Goal: Book appointment/travel/reservation

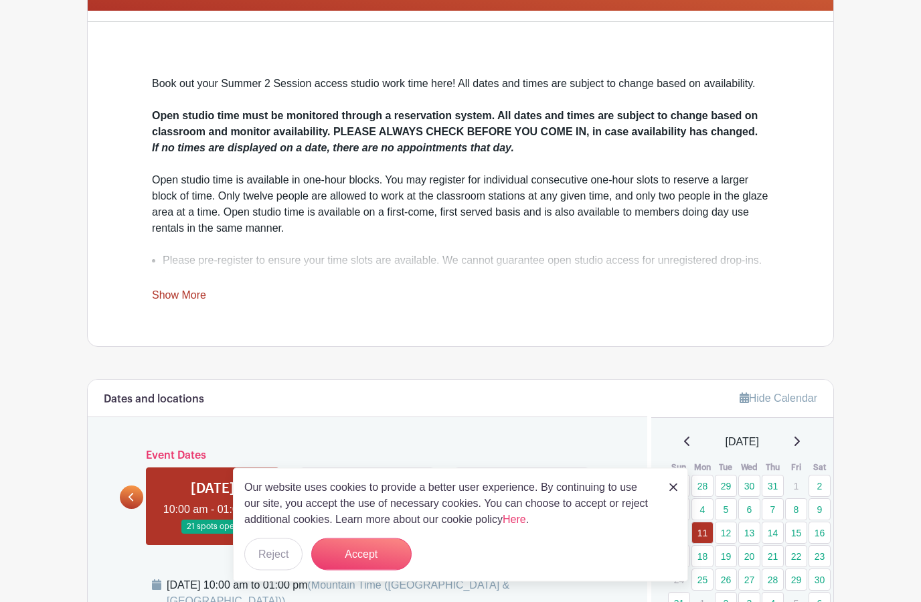
scroll to position [322, 0]
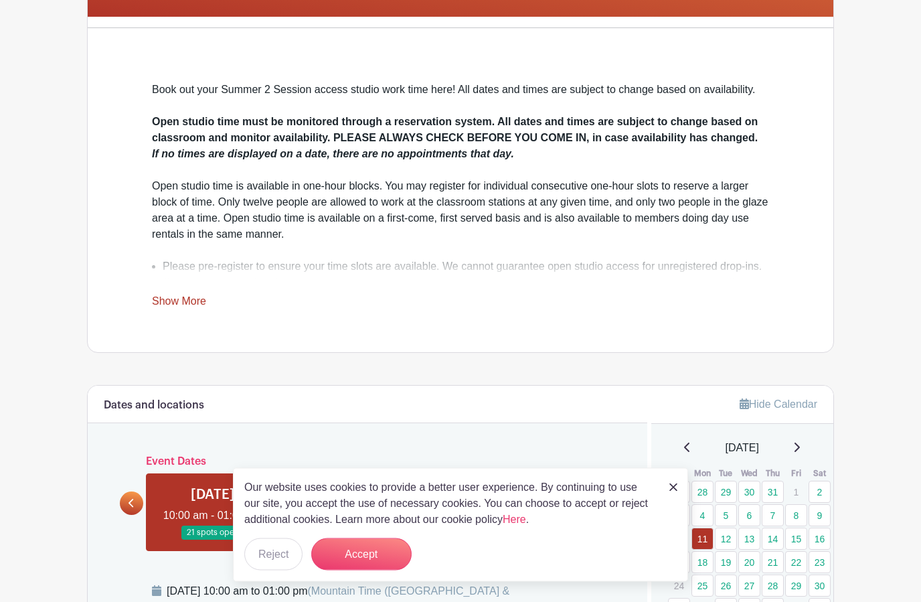
click at [84, 236] on div "Clay Studio Events Summer 2 Session 2025 Open Studio Sign-ups Created by The Cl…" at bounding box center [460, 478] width 763 height 1472
click at [176, 301] on link "Show More" at bounding box center [179, 304] width 54 height 17
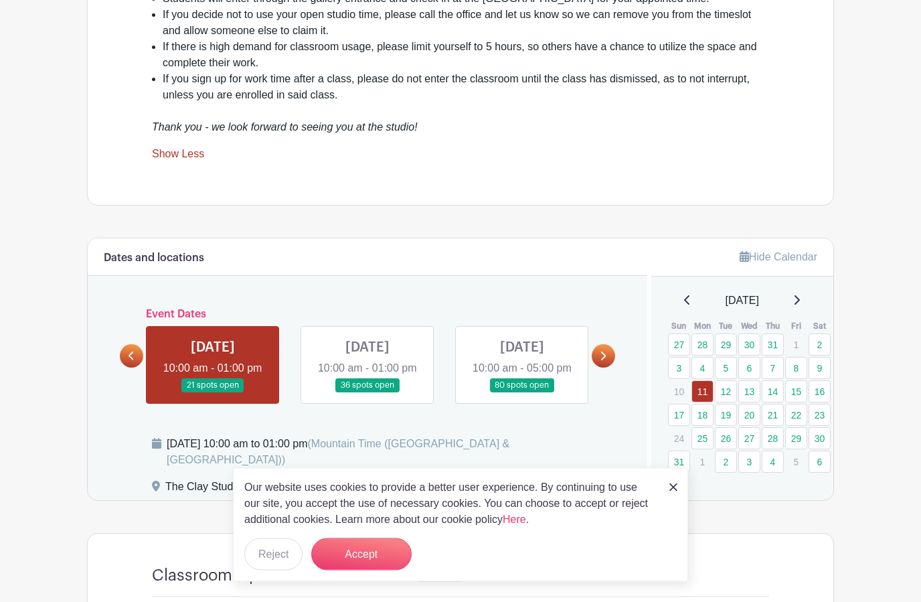
scroll to position [639, 0]
click at [601, 359] on link at bounding box center [603, 355] width 23 height 23
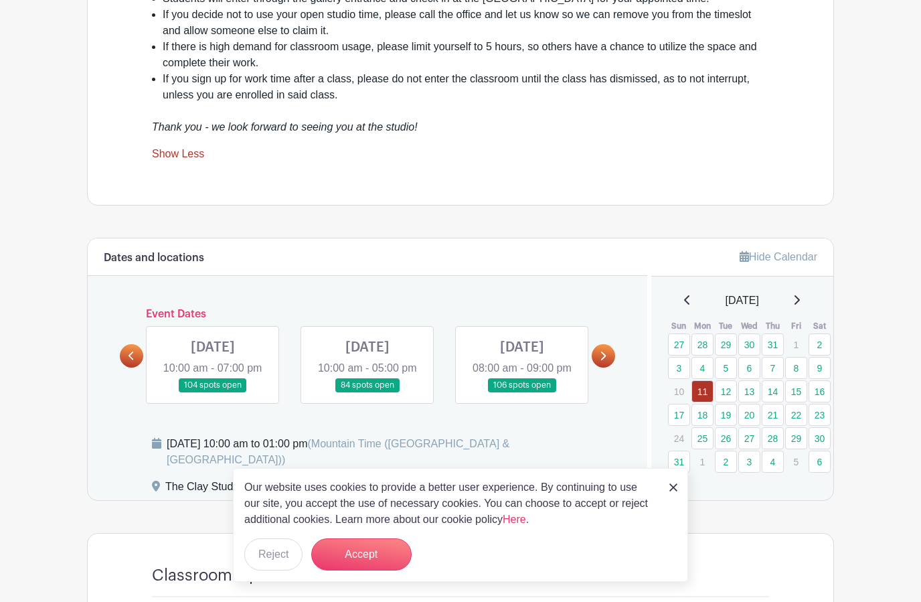
click at [609, 363] on link at bounding box center [603, 355] width 23 height 23
click at [610, 368] on link at bounding box center [603, 355] width 23 height 23
click at [608, 368] on link at bounding box center [603, 355] width 23 height 23
click at [611, 368] on link at bounding box center [603, 355] width 23 height 23
click at [610, 367] on link at bounding box center [603, 355] width 23 height 23
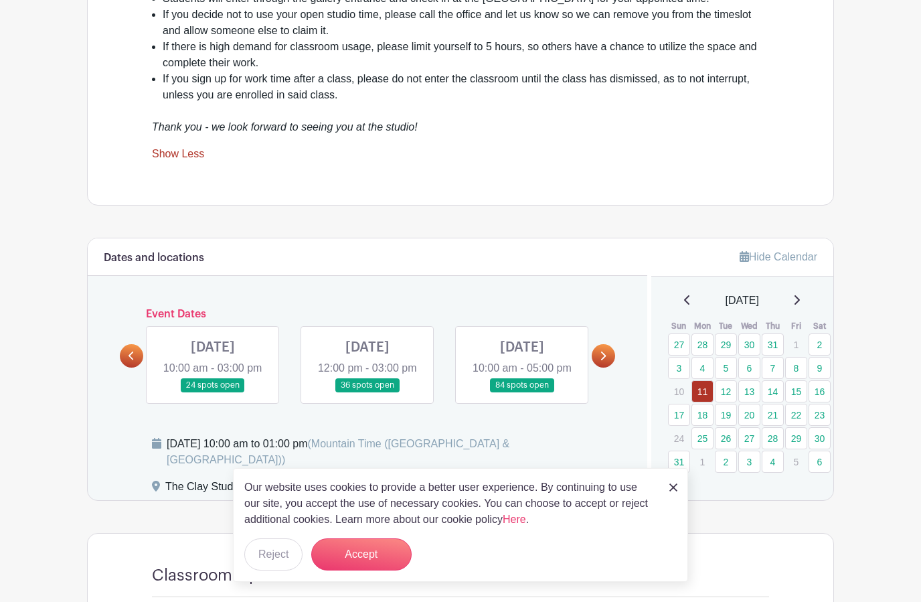
click at [608, 368] on link at bounding box center [603, 355] width 23 height 23
click at [607, 368] on link at bounding box center [603, 355] width 23 height 23
click at [800, 295] on icon at bounding box center [796, 300] width 7 height 11
click at [788, 299] on div "[DATE]" at bounding box center [743, 301] width 151 height 16
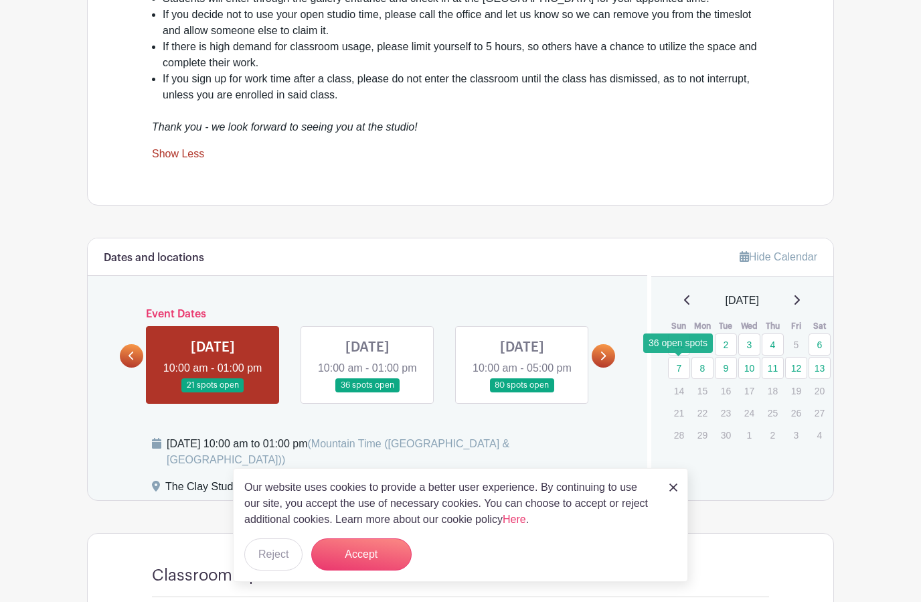
click at [682, 364] on link "7" at bounding box center [679, 368] width 22 height 22
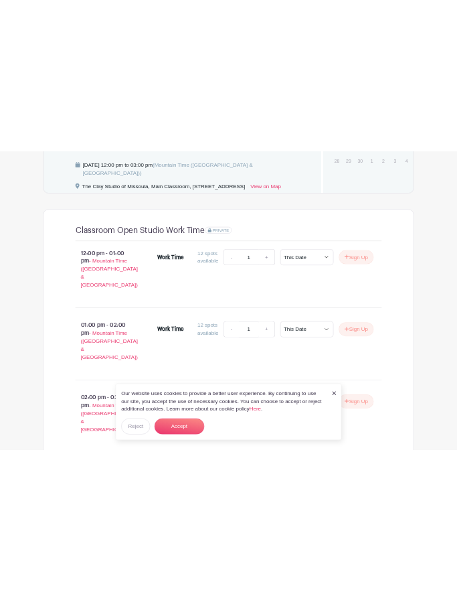
scroll to position [1428, 0]
